Goal: Task Accomplishment & Management: Manage account settings

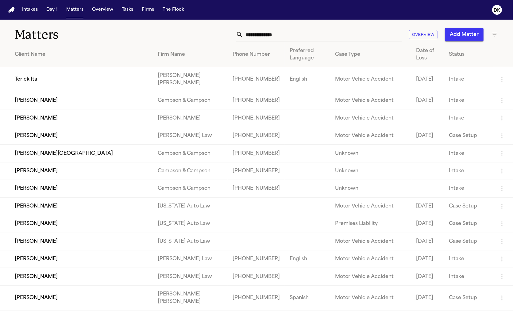
click at [87, 127] on td "[PERSON_NAME]" at bounding box center [76, 118] width 153 height 17
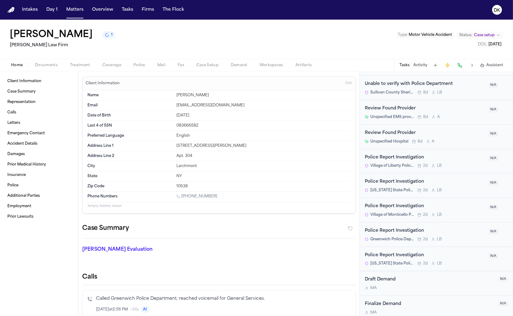
scroll to position [434, 0]
click at [137, 58] on div "Jenni Perez 1 Martello Law Firm Type : Motor Vehicle Accident Status: Case setu…" at bounding box center [256, 39] width 513 height 39
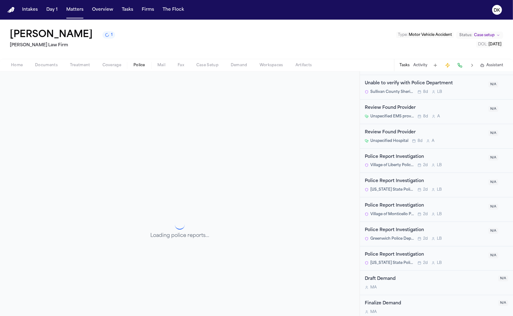
click at [137, 65] on span "Police" at bounding box center [140, 65] width 12 height 5
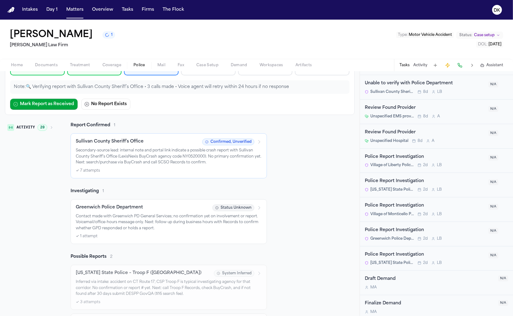
scroll to position [65, 0]
click at [145, 169] on div "✓ 7 attempts" at bounding box center [169, 170] width 186 height 5
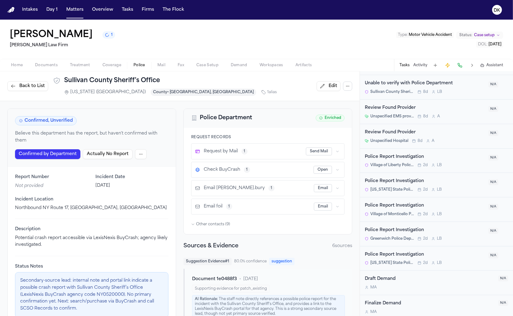
click at [141, 148] on html "Intakes Day 1 Matters Overview Tasks Firms The Flock DK Jenni Perez 1 Martello …" at bounding box center [256, 158] width 513 height 316
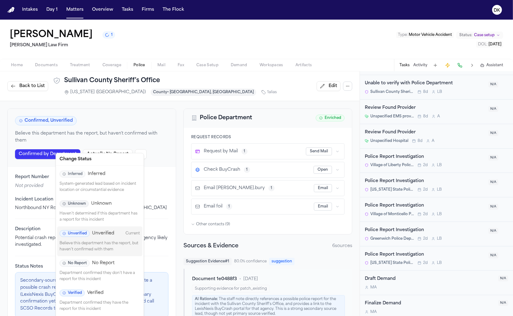
click at [112, 180] on div "Inferred Inferred System-generated lead based on incident location or circumsta…" at bounding box center [99, 182] width 85 height 30
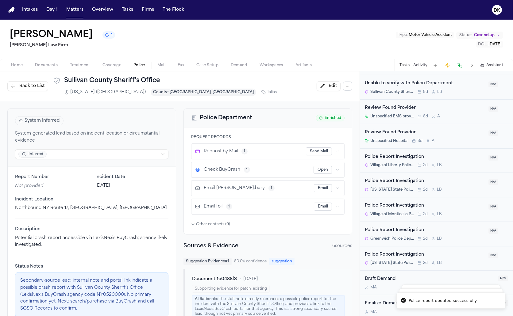
click at [39, 85] on span "Back to List" at bounding box center [31, 86] width 25 height 6
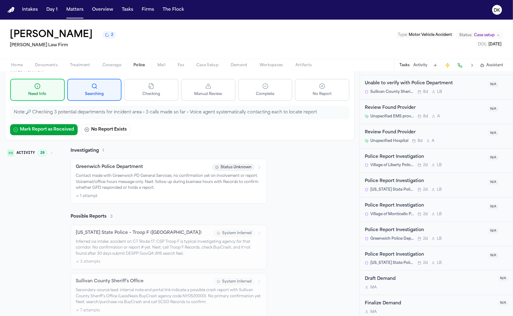
scroll to position [38, 0]
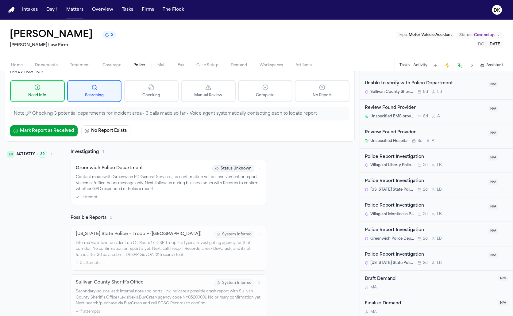
click at [137, 195] on div "✓ 1 attempt" at bounding box center [169, 197] width 186 height 5
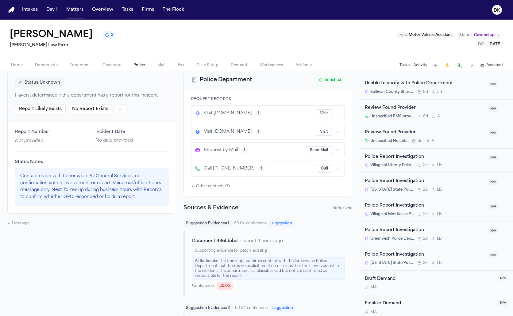
click at [119, 111] on html "Intakes Day 1 Matters Overview Tasks Firms The Flock DK Jenni Perez 2 Martello …" at bounding box center [256, 158] width 513 height 316
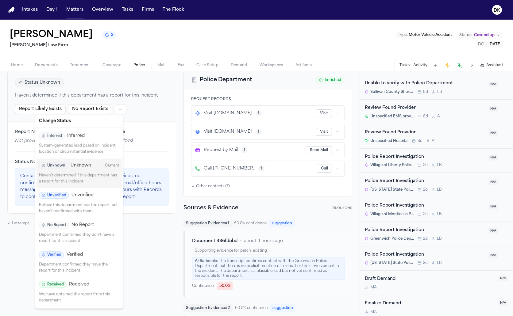
click at [100, 143] on p "System-generated lead based on incident location or circumstantial evidence" at bounding box center [79, 149] width 80 height 12
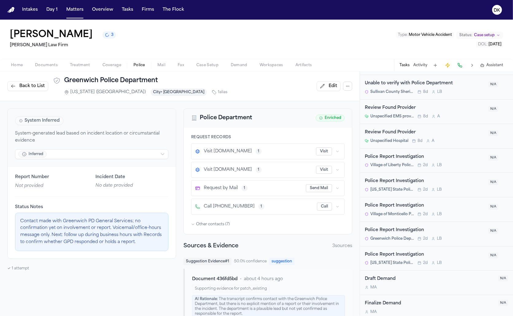
click at [26, 83] on span "Back to List" at bounding box center [31, 86] width 25 height 6
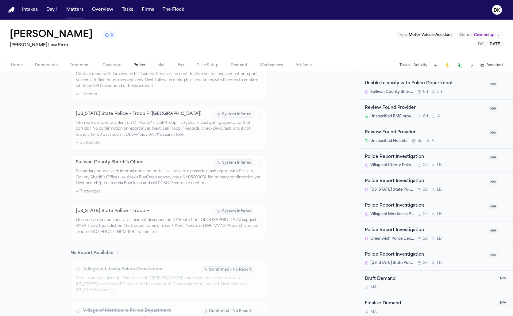
scroll to position [153, 0]
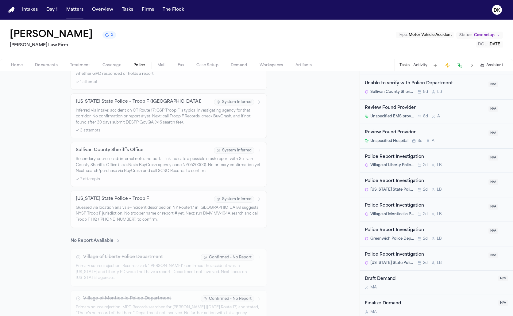
click at [168, 223] on div "New York State Police – Troop F System Inferred Guessed via location analysis—i…" at bounding box center [169, 210] width 196 height 38
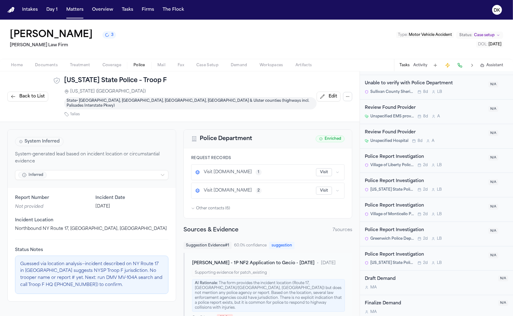
click at [349, 94] on icon "button" at bounding box center [347, 96] width 5 height 5
click at [341, 114] on button "Ensure Tasks" at bounding box center [348, 111] width 65 height 11
click at [29, 94] on span "Back to List" at bounding box center [31, 97] width 25 height 6
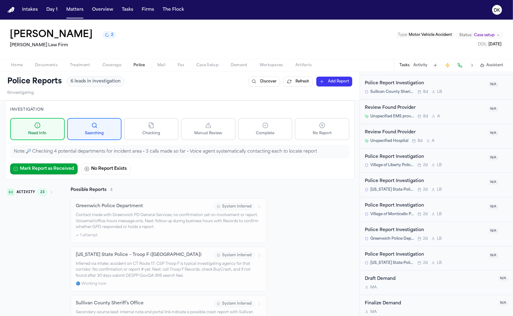
click at [30, 187] on button "Activity 23" at bounding box center [30, 192] width 51 height 10
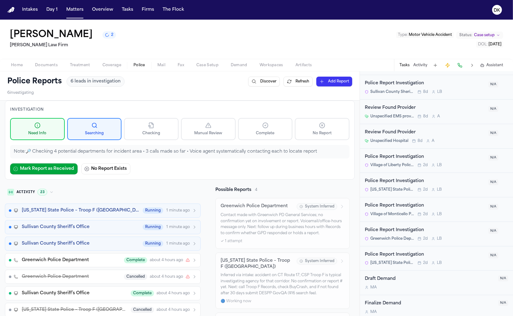
click at [111, 210] on span "Connecticut State Police – Troop F (Westbrook)" at bounding box center [80, 211] width 117 height 6
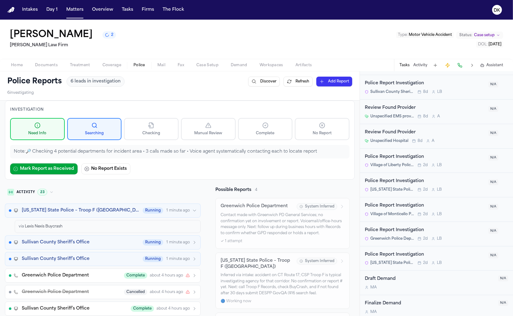
click at [111, 210] on span "Connecticut State Police – Troop F (Westbrook)" at bounding box center [80, 211] width 117 height 6
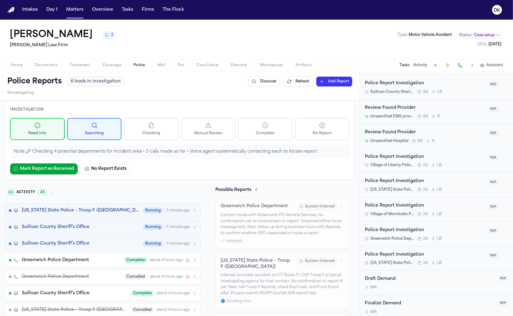
click at [104, 228] on div "Sullivan County Sheriff’s Office Running 1 minute ago" at bounding box center [109, 227] width 175 height 6
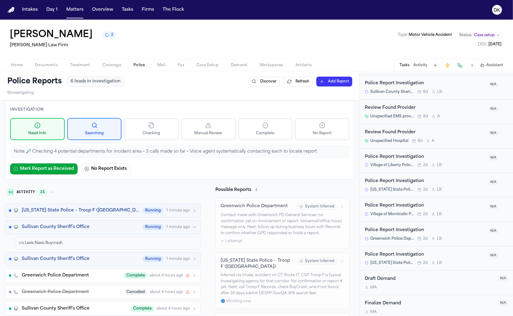
click at [104, 228] on div "Sullivan County Sheriff’s Office Running 1 minute ago" at bounding box center [109, 227] width 175 height 6
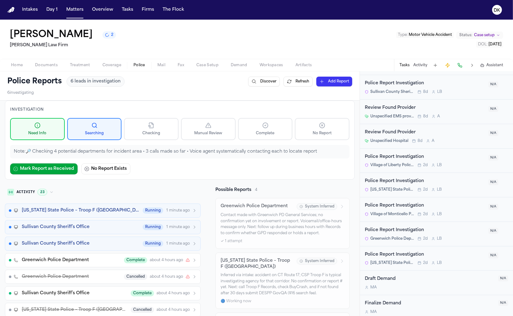
click at [102, 241] on div "Sullivan County Sheriff’s Office Running 1 minute ago" at bounding box center [109, 244] width 175 height 6
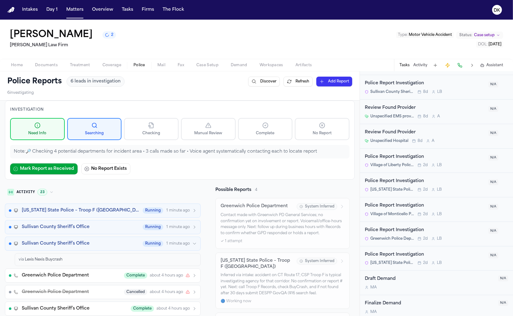
click at [102, 241] on div "Sullivan County Sheriff’s Office Running 1 minute ago" at bounding box center [109, 244] width 175 height 6
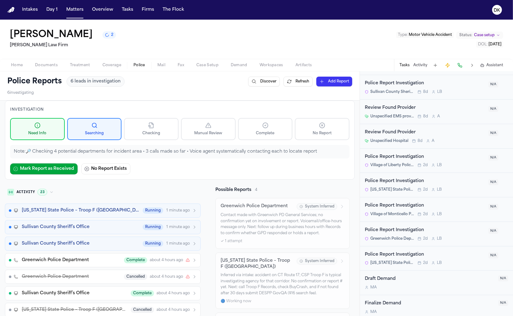
click at [99, 214] on button "Connecticut State Police – Troop F (Westbrook) Running 1 minute ago" at bounding box center [103, 211] width 196 height 14
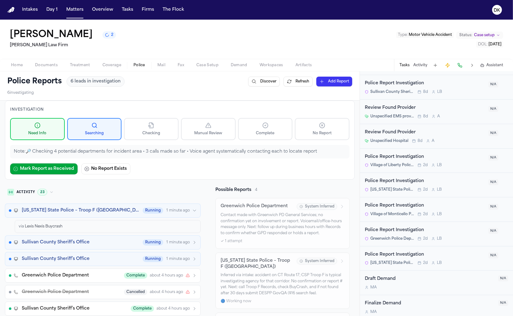
click at [99, 214] on button "Connecticut State Police – Troop F (Westbrook) Running 1 minute ago" at bounding box center [103, 211] width 196 height 14
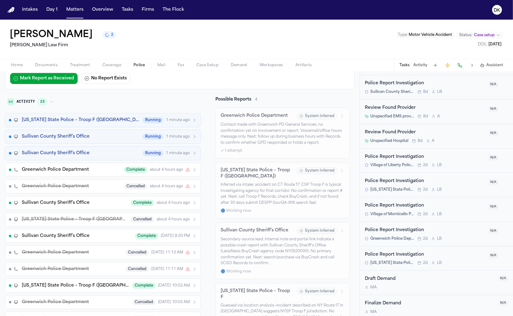
scroll to position [89, 0]
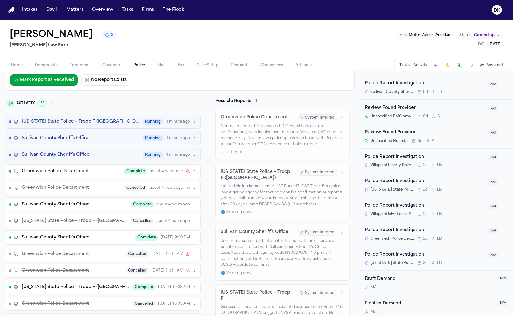
click at [273, 201] on p "Inferred via intake: accident on CT Route 17; CSP Troop F is typical investigat…" at bounding box center [283, 196] width 124 height 24
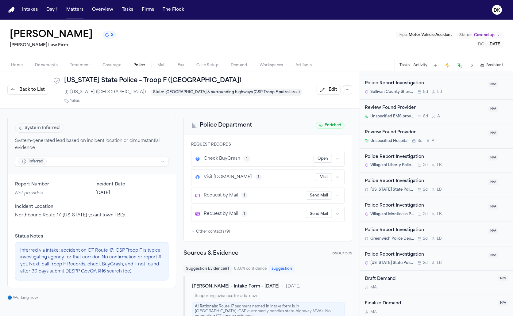
click at [32, 89] on span "Back to List" at bounding box center [31, 90] width 25 height 6
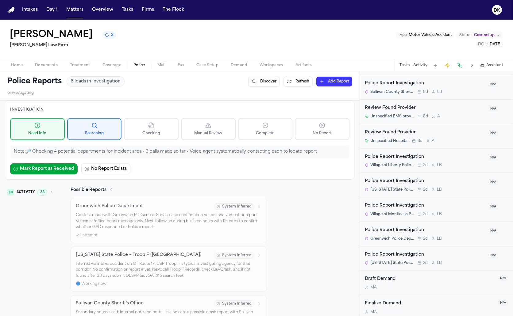
click at [103, 35] on button "2" at bounding box center [110, 34] width 14 height 7
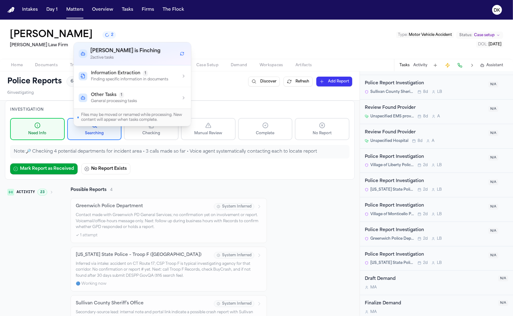
click at [103, 35] on button "2" at bounding box center [110, 34] width 14 height 7
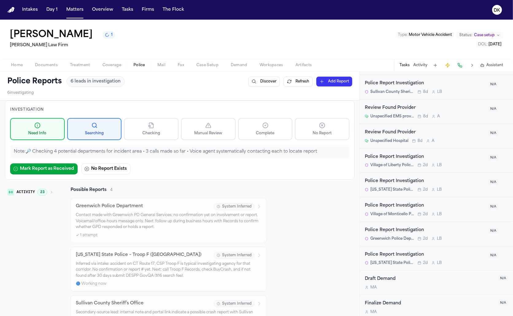
click at [103, 35] on button "1" at bounding box center [109, 34] width 13 height 7
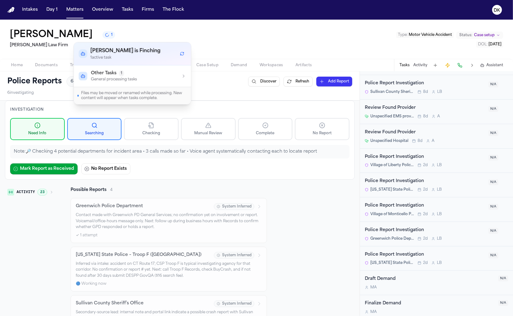
click at [112, 74] on span "Other Tasks" at bounding box center [103, 73] width 25 height 6
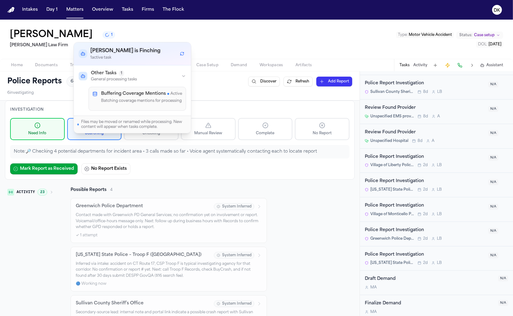
click at [112, 74] on span "Other Tasks" at bounding box center [103, 73] width 25 height 6
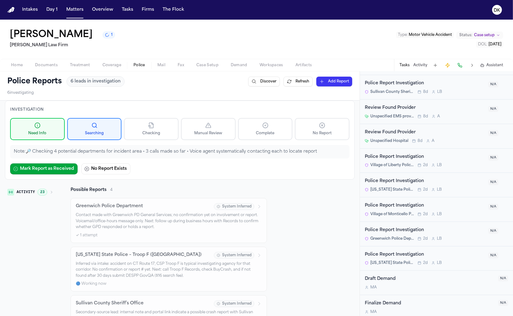
click at [144, 39] on div "Jenni Perez 1 Martello Law Firm Type : Motor Vehicle Accident Status: Case setu…" at bounding box center [256, 39] width 513 height 39
click at [260, 125] on button "Complete" at bounding box center [265, 129] width 55 height 22
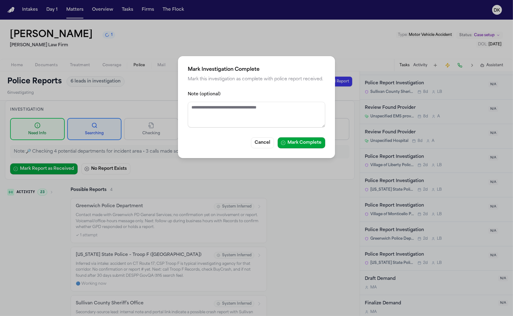
click at [299, 196] on div "Mark Investigation Complete Mark this investigation as complete with police rep…" at bounding box center [256, 158] width 513 height 316
